Goal: Use online tool/utility: Utilize a website feature to perform a specific function

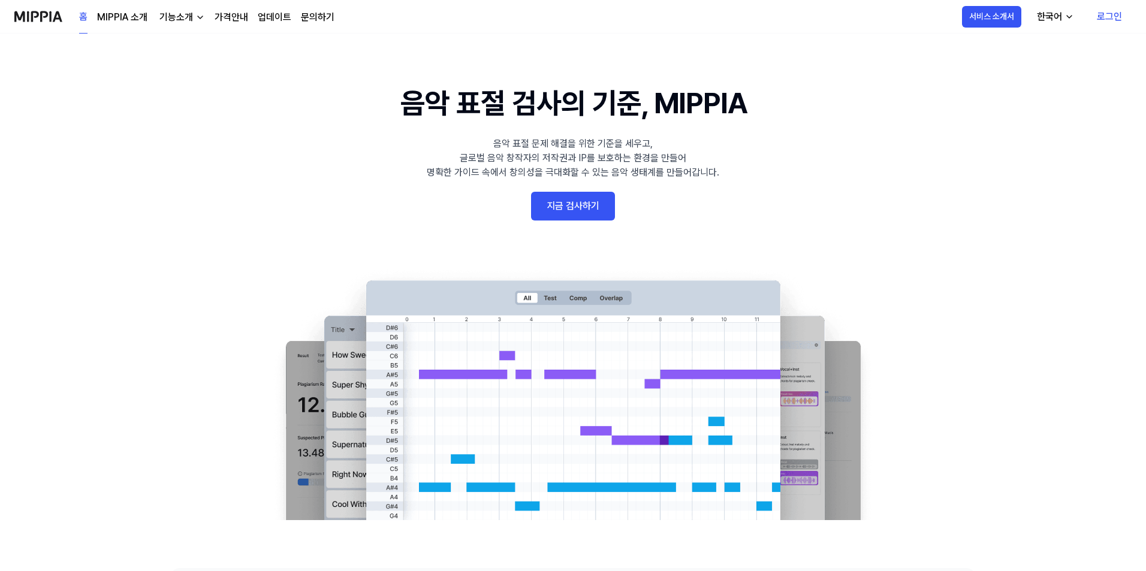
click at [1106, 14] on link "로그인" at bounding box center [1109, 17] width 44 height 34
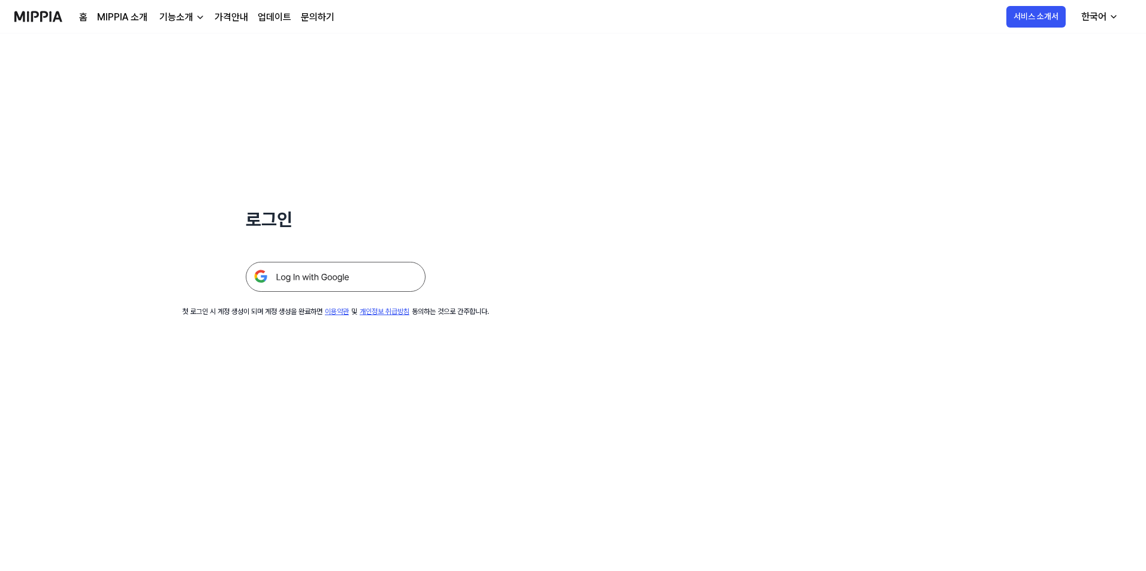
click at [304, 277] on img at bounding box center [336, 277] width 180 height 30
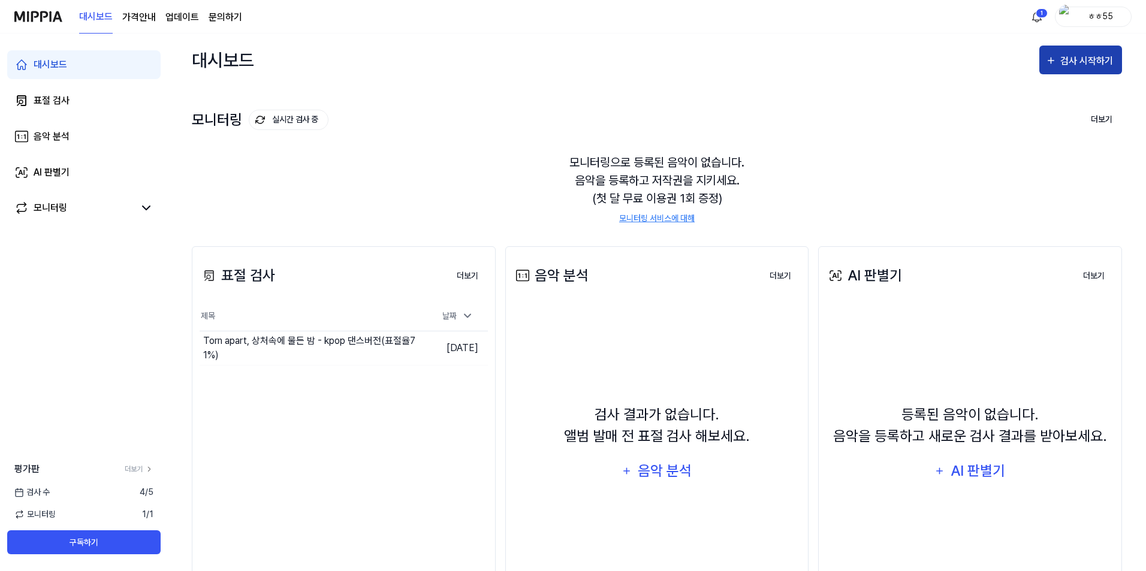
click at [1092, 61] on div "검사 시작하기" at bounding box center [1088, 61] width 56 height 16
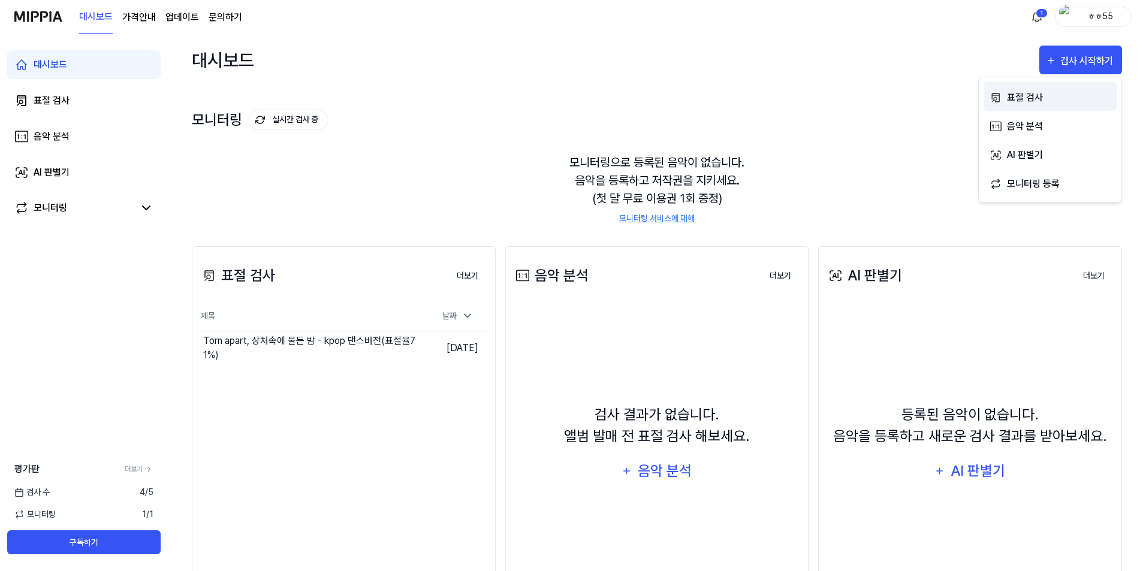
click at [1014, 99] on div "표절 검사" at bounding box center [1059, 98] width 104 height 16
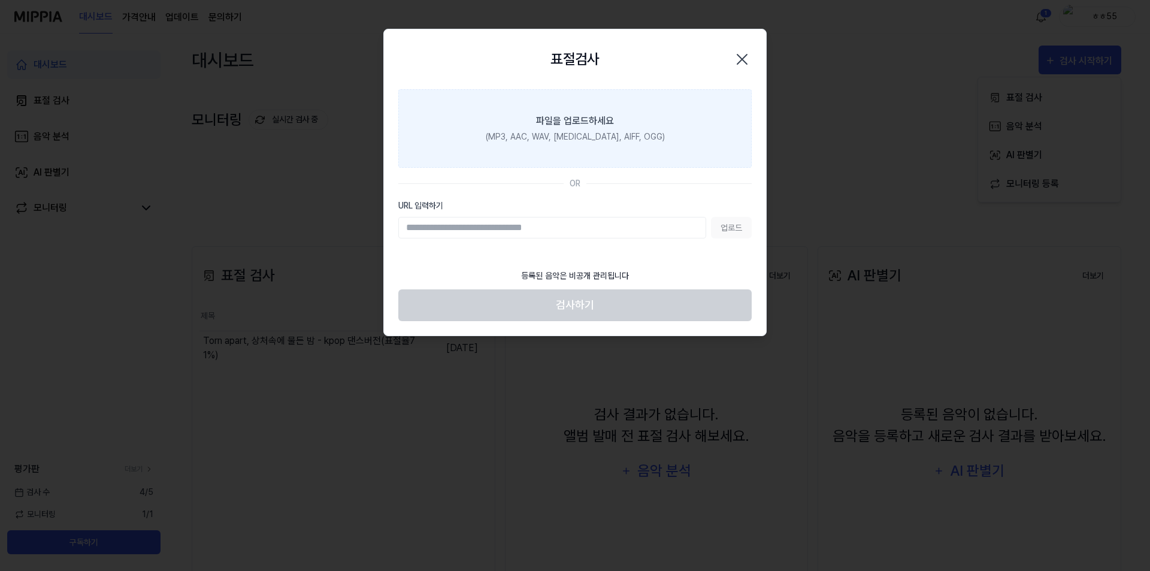
click at [582, 126] on div "파일을 업로드하세요" at bounding box center [575, 121] width 78 height 14
click at [0, 0] on input "파일을 업로드하세요 (MP3, AAC, WAV, [MEDICAL_DATA], AIFF, OGG)" at bounding box center [0, 0] width 0 height 0
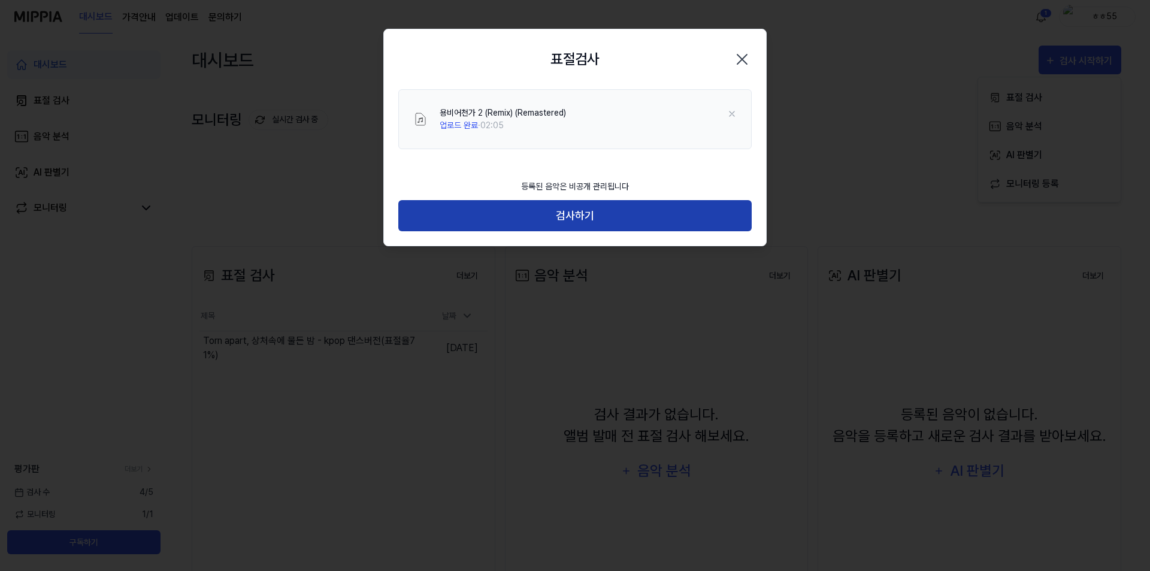
click at [588, 216] on button "검사하기" at bounding box center [574, 216] width 353 height 32
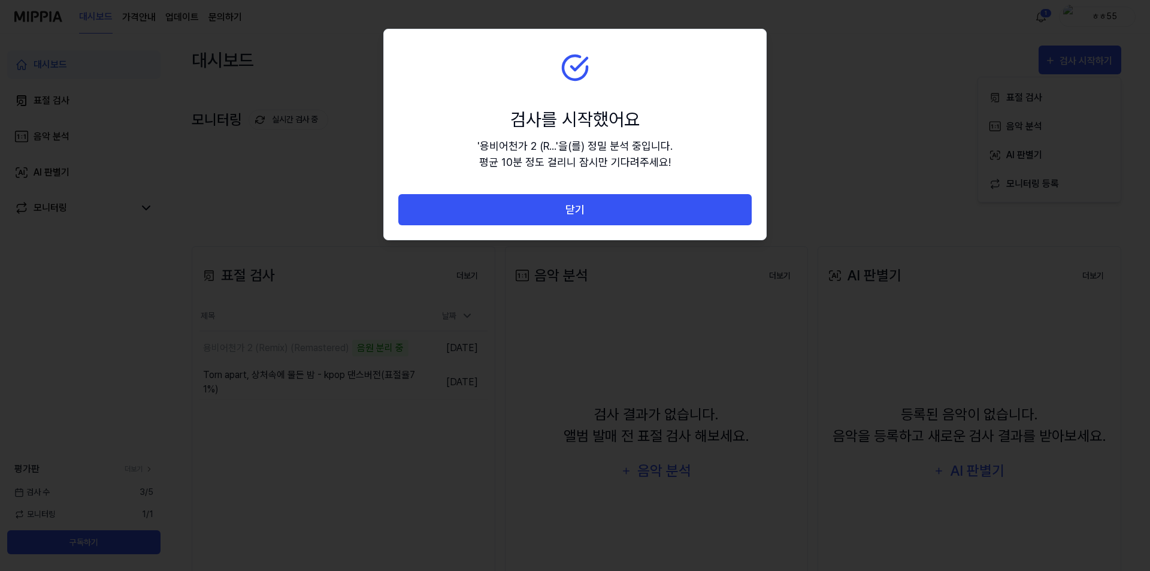
click at [588, 216] on button "닫기" at bounding box center [574, 210] width 353 height 32
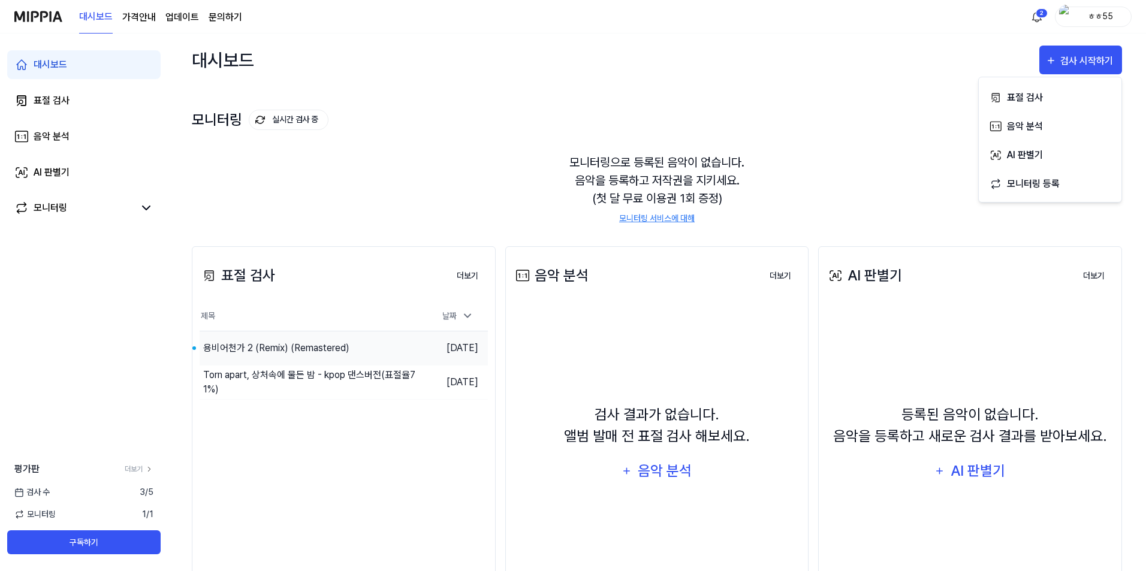
click at [313, 350] on div "용비어천가 2 (Remix) (Remastered)" at bounding box center [276, 348] width 146 height 14
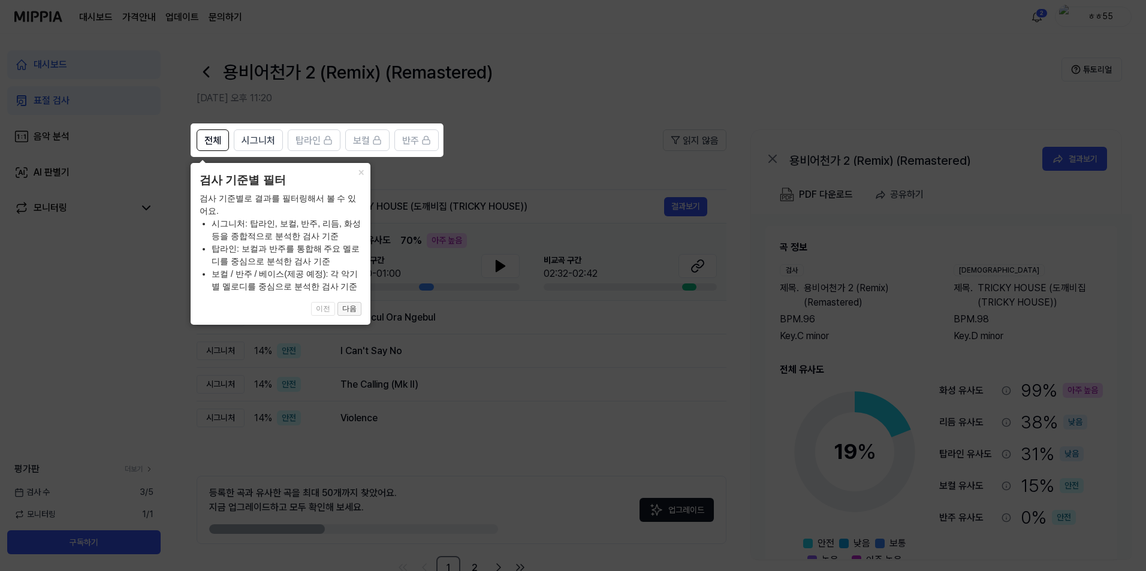
click at [350, 310] on button "다음" at bounding box center [349, 309] width 24 height 14
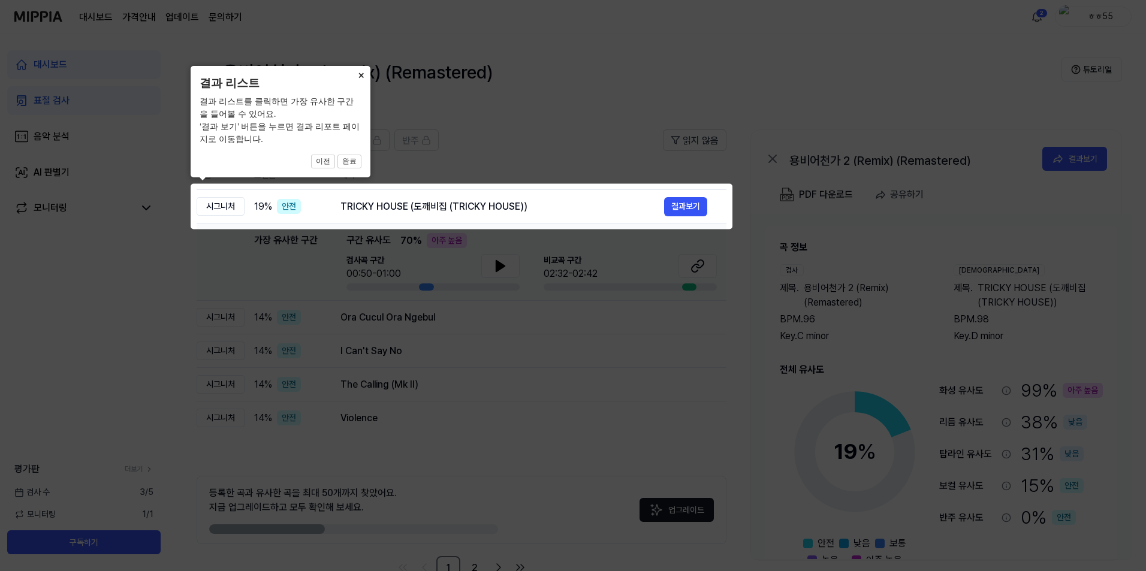
click at [364, 73] on button "×" at bounding box center [360, 74] width 19 height 17
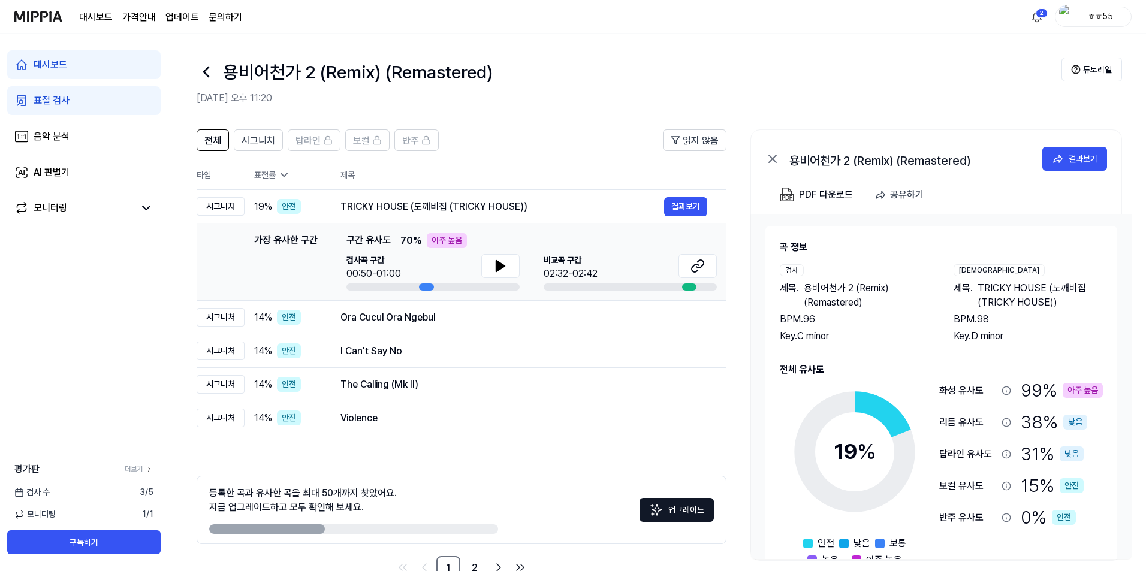
click at [53, 330] on div "대시보드 표절 검사 음악 분석 AI 판별기 모니터링 평가판 더보기 검사 [DATE] 모니터링 1 / 1 구독하기" at bounding box center [84, 302] width 168 height 537
click at [217, 210] on div "시그니처" at bounding box center [221, 206] width 48 height 19
click at [686, 204] on button "결과보기" at bounding box center [685, 206] width 43 height 19
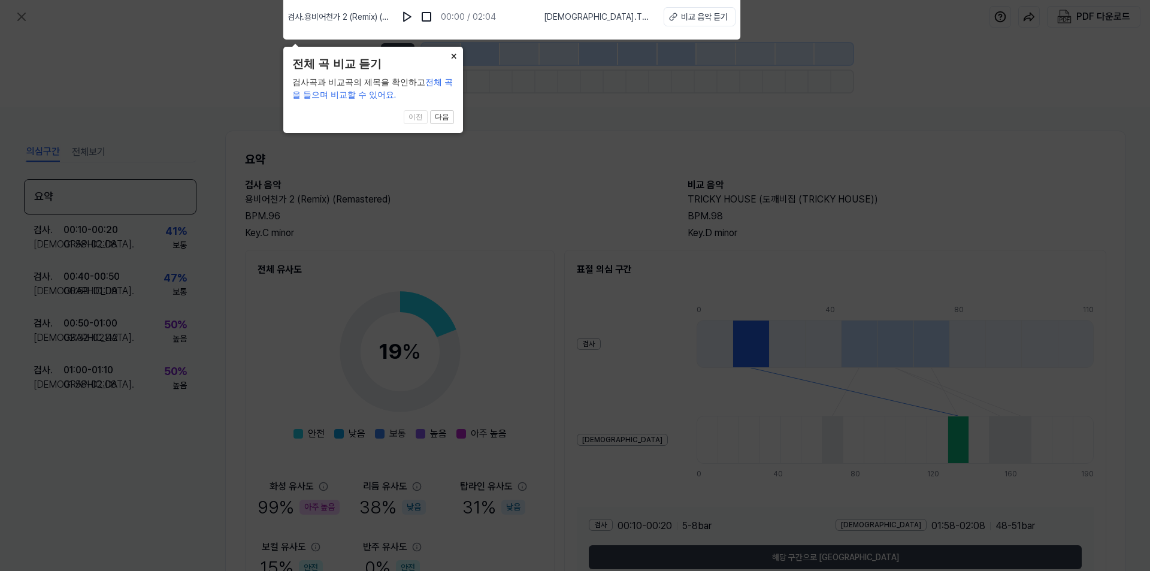
click at [454, 56] on button "×" at bounding box center [453, 55] width 19 height 17
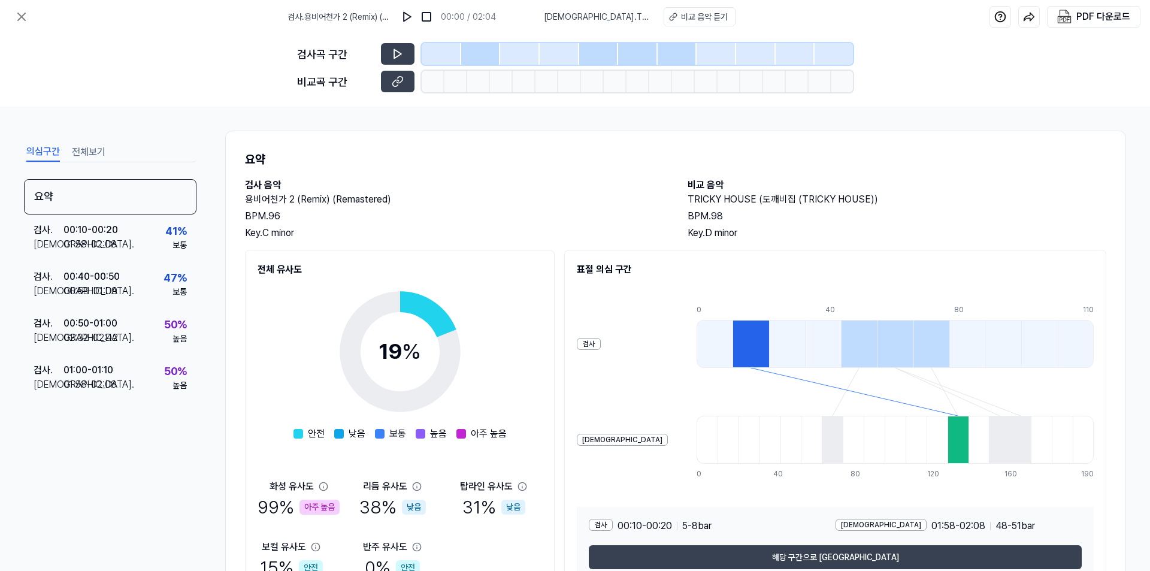
click at [122, 465] on div "요약 검사 . 00:10 - 00:20 비교 . 01:58 - 02:08 41 % 보통 검사 . 00:40 - 00:50 비교 . 00:59 …" at bounding box center [110, 343] width 173 height 328
click at [23, 16] on icon at bounding box center [21, 17] width 14 height 14
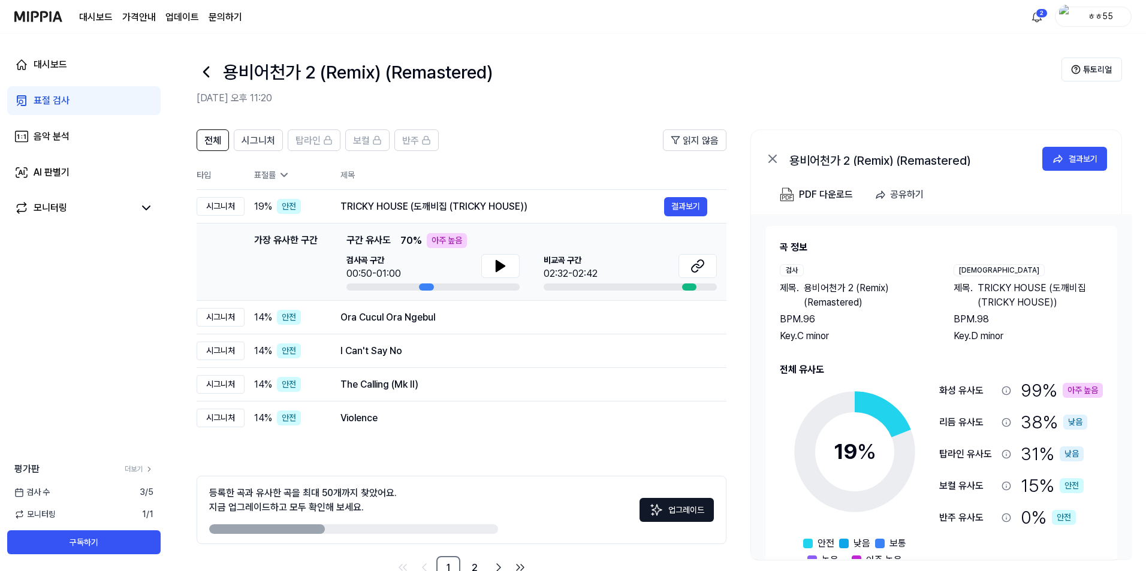
click at [57, 315] on div "대시보드 표절 검사 음악 분석 AI 판별기 모니터링 평가판 더보기 검사 [DATE] 모니터링 1 / 1 구독하기" at bounding box center [84, 302] width 168 height 537
